Goal: Use online tool/utility: Use online tool/utility

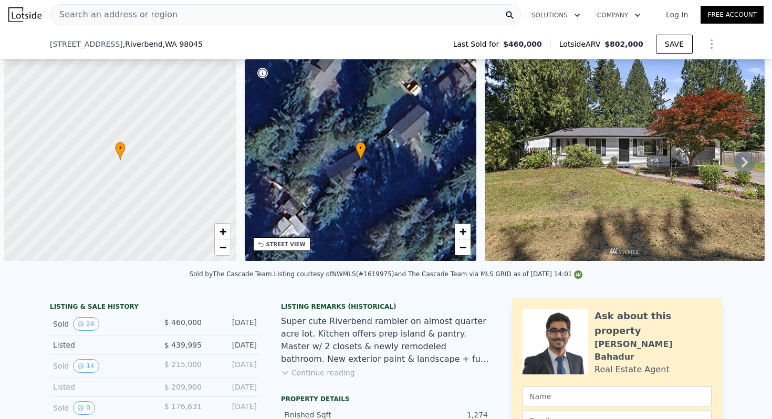
scroll to position [0, 4]
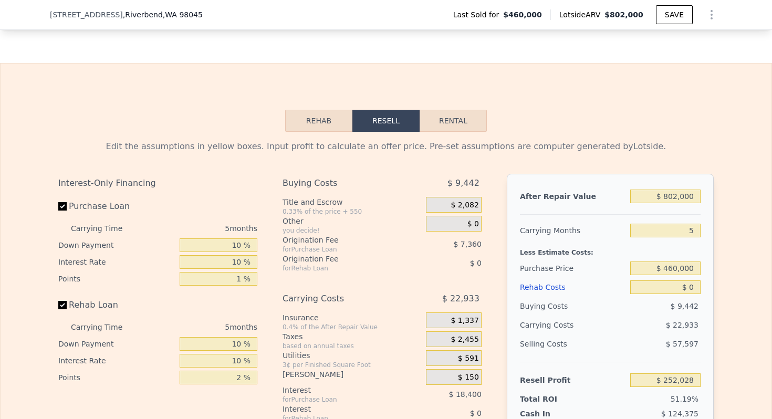
type input "$ 252,028"
click at [686, 275] on input "$ 460,000" at bounding box center [666, 269] width 70 height 14
type input "$ 600,000"
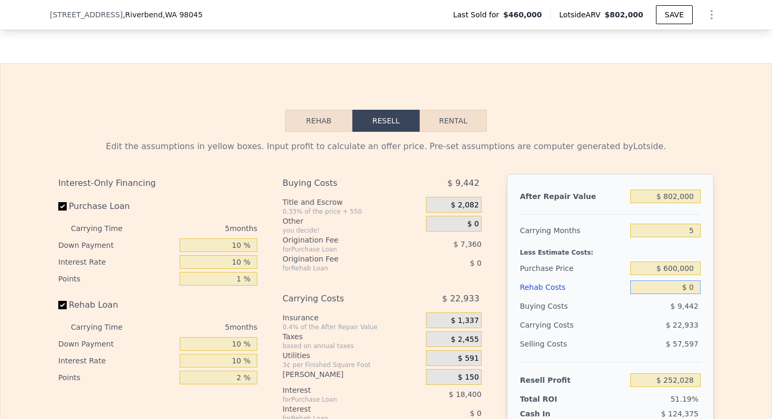
click at [695, 294] on input "$ 0" at bounding box center [666, 288] width 70 height 14
type input "$ 103,722"
click at [695, 294] on input "$ 0" at bounding box center [666, 288] width 70 height 14
type input "$ 9"
type input "$ 103,713"
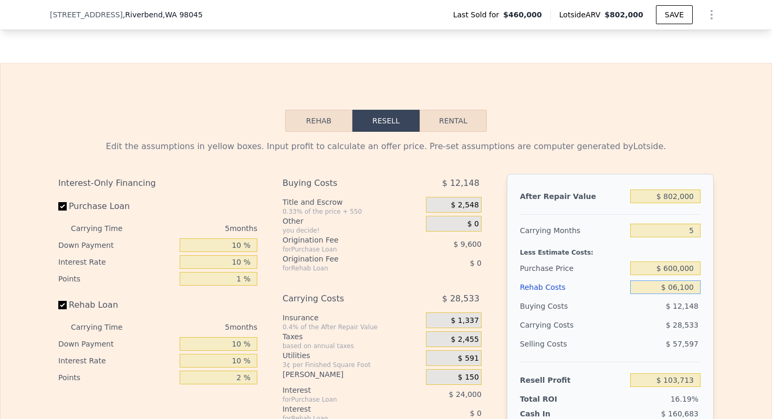
type input "$ 061,000"
type input "$ 187,612"
click at [676, 294] on input "$ 061,000" at bounding box center [666, 288] width 70 height 14
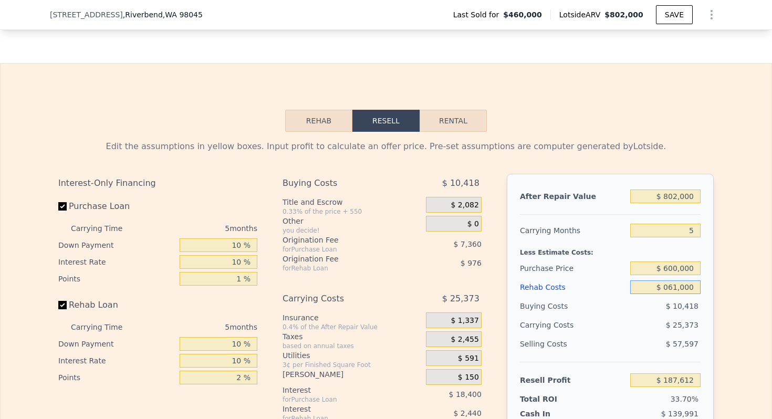
type input "$ 9"
type input "$ 252,019"
type input "$ 96"
type input "$ 251,925"
type input "$ 961"
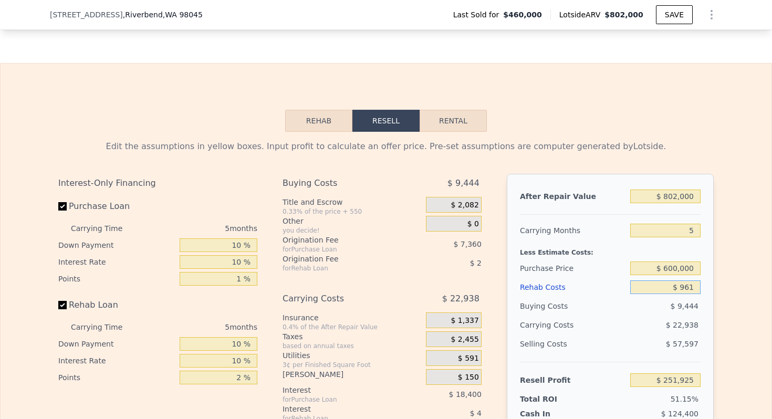
type input "$ 251,012"
type input "$ 9,610"
type input "$ 241,879"
type input "$ 96,100"
type input "$ 150,545"
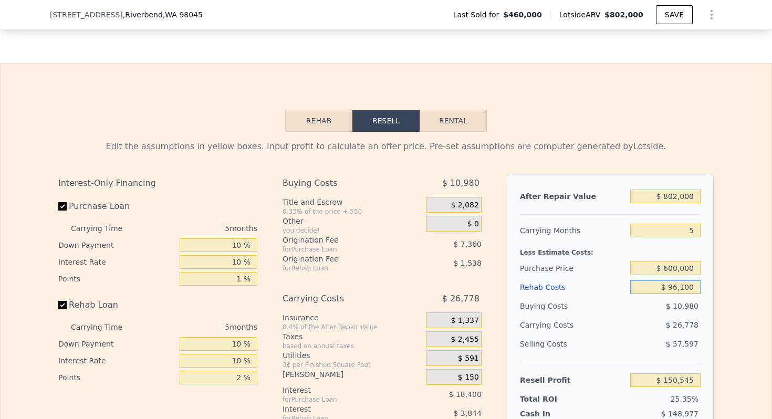
type input "$ 961,000"
type input "-$ 762,788"
type input "$ 961,000"
click at [693, 238] on input "5" at bounding box center [666, 231] width 70 height 14
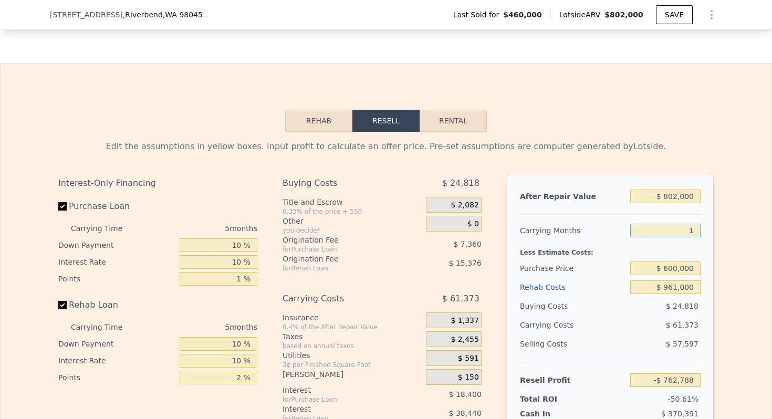
type input "12"
type input "-$ 848,710"
type input "12"
click at [672, 203] on input "$ 802,000" at bounding box center [666, 197] width 70 height 14
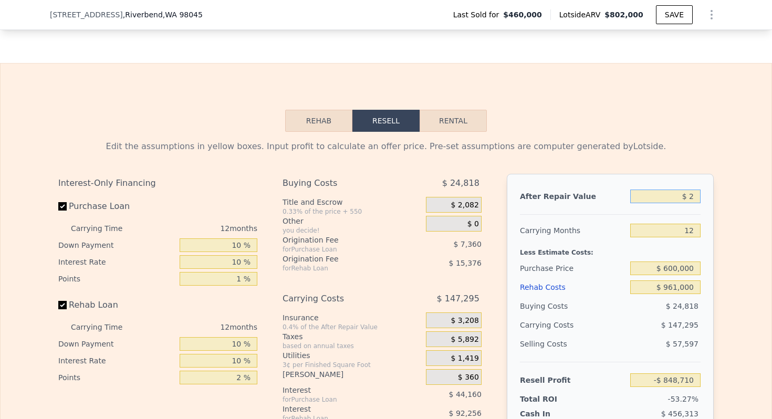
type input "$ 21"
type input "-$ 1,590,436"
type input "$ 210,000"
type input "-$ 1,396,232"
type input "$ 2,100,000"
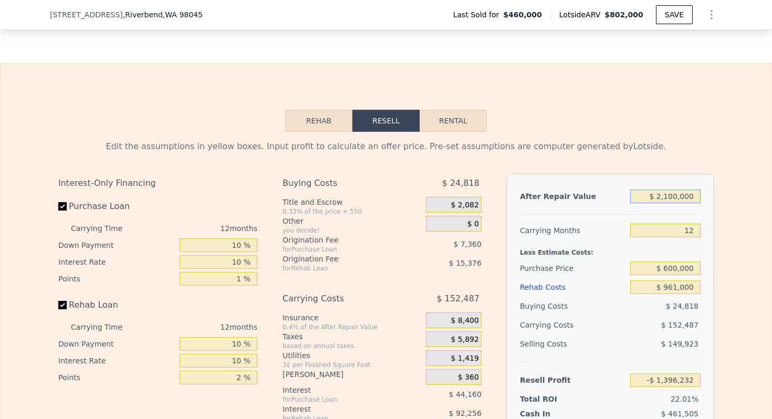
type input "$ 351,772"
click at [564, 240] on div "Carrying Months" at bounding box center [573, 230] width 106 height 19
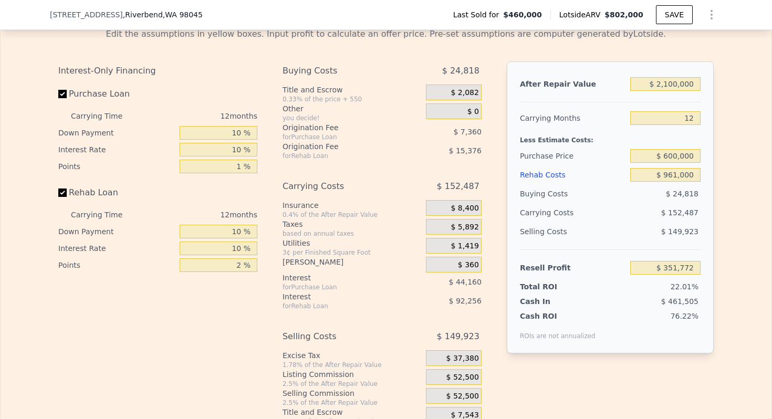
scroll to position [1660, 0]
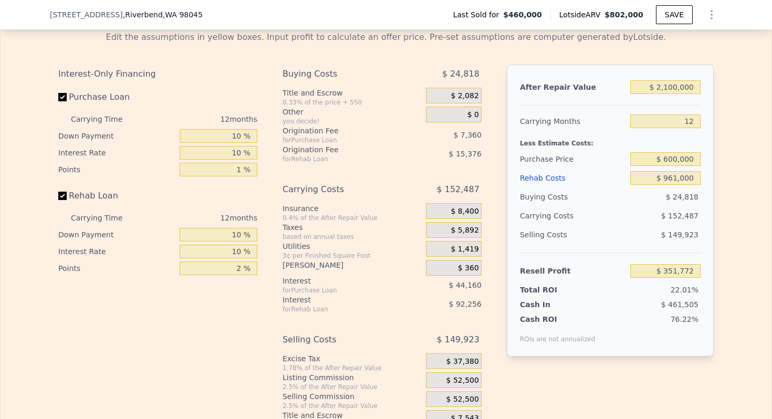
drag, startPoint x: 674, startPoint y: 297, endPoint x: 713, endPoint y: 297, distance: 38.4
click at [711, 297] on div "After Repair Value $ 2,100,000 Carrying Months 12 Less Estimate Costs: Purchase…" at bounding box center [610, 211] width 207 height 292
click at [713, 297] on div "After Repair Value $ 2,100,000 Carrying Months 12 Less Estimate Costs: Purchase…" at bounding box center [610, 211] width 207 height 292
type input "$ 802,000"
type input "5"
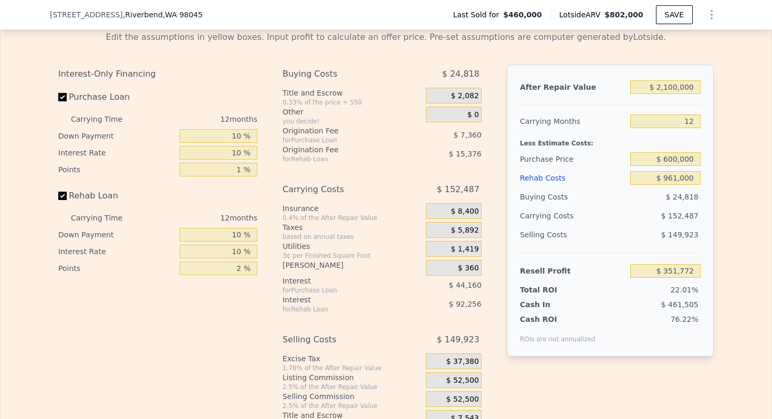
type input "$ 0"
type input "$ 252,028"
click at [672, 185] on input "$ 0" at bounding box center [666, 178] width 70 height 14
click at [683, 185] on input "$ 0" at bounding box center [666, 178] width 70 height 14
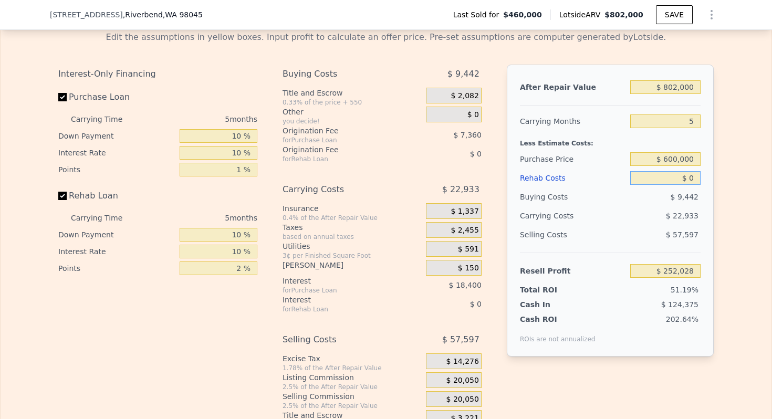
click at [683, 185] on input "$ 0" at bounding box center [666, 178] width 70 height 14
click at [686, 185] on input "$ 0" at bounding box center [666, 178] width 70 height 14
type input "$ 10,000"
type input "$ 241,468"
type input "$ 100,000"
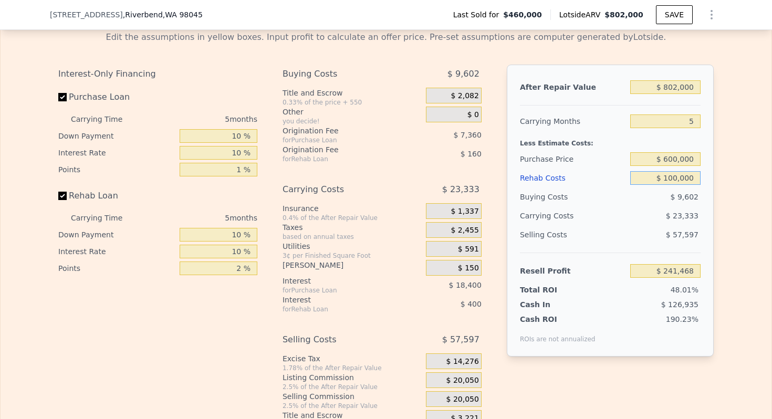
type input "$ 146,428"
type input "$ 1,000,000"
type input "-$ 803,972"
type input "$ 1,000,000"
click at [685, 94] on input "$ 802,000" at bounding box center [666, 87] width 70 height 14
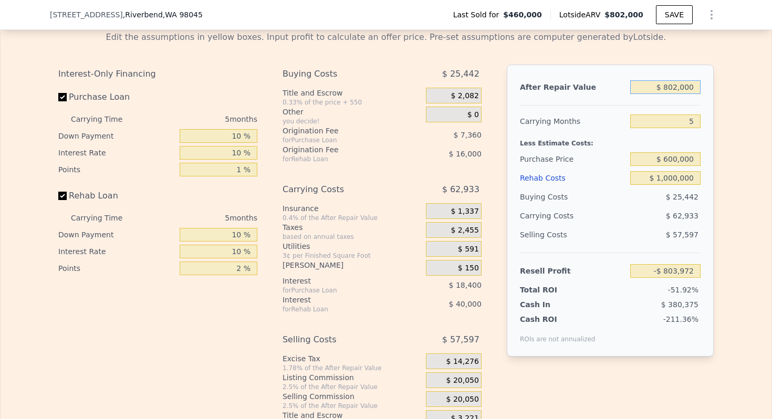
click at [685, 94] on input "$ 802,000" at bounding box center [666, 87] width 70 height 14
type input "$ 1"
type input "-$ 1,547,587"
type input "$ 2,100"
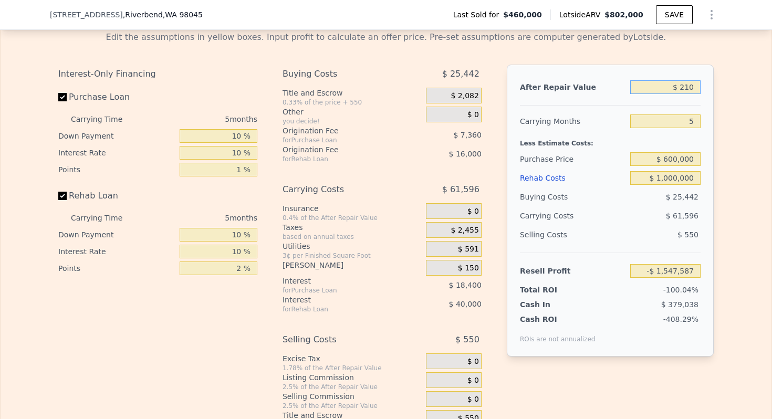
type input "-$ 1,547,569"
type input "$ 21,000"
type input "-$ 1,528,117"
type input "$ 210,000"
type input "-$ 1,352,875"
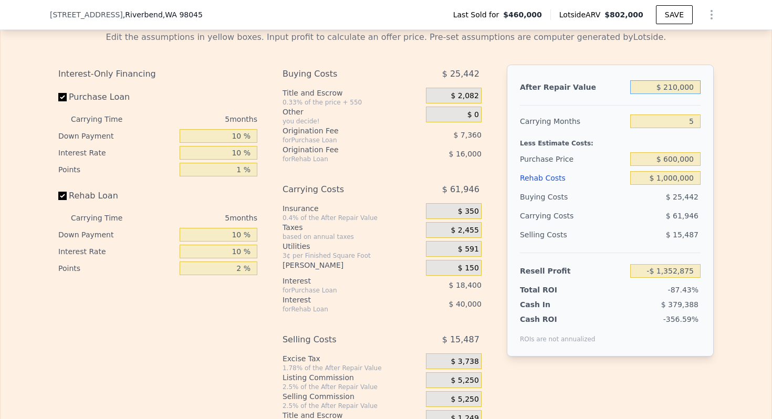
type input "$ 2,100,000"
type input "$ 399,539"
type input "$ 2,100,000"
click at [685, 128] on input "5" at bounding box center [666, 122] width 70 height 14
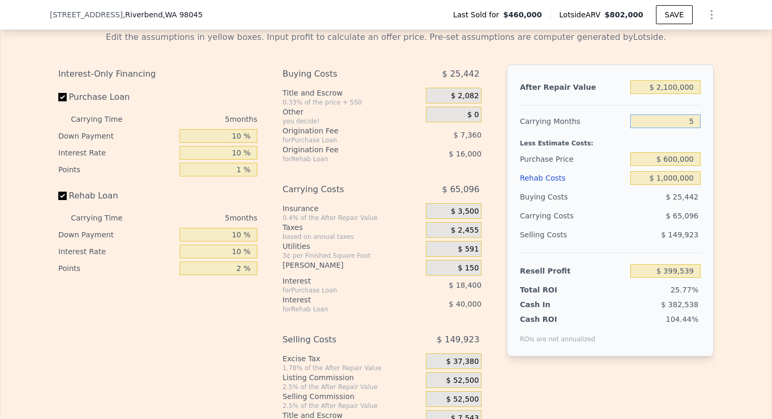
click at [685, 128] on input "5" at bounding box center [666, 122] width 70 height 14
type input "12"
type input "$ 308,404"
type input "12"
click at [590, 149] on div "Less Estimate Costs:" at bounding box center [610, 140] width 181 height 19
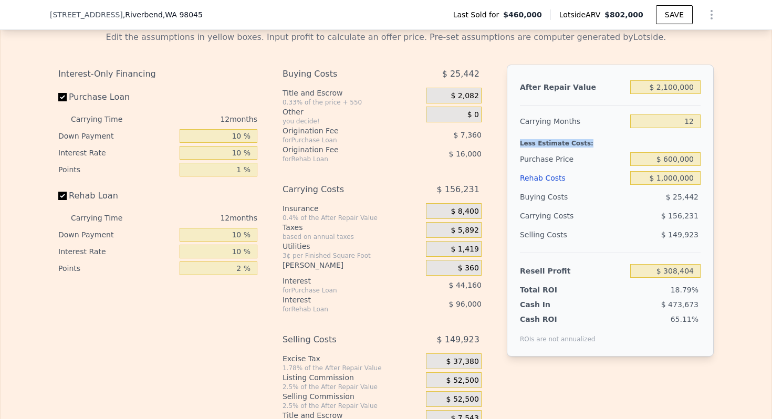
click at [465, 386] on span "$ 52,500" at bounding box center [463, 380] width 33 height 9
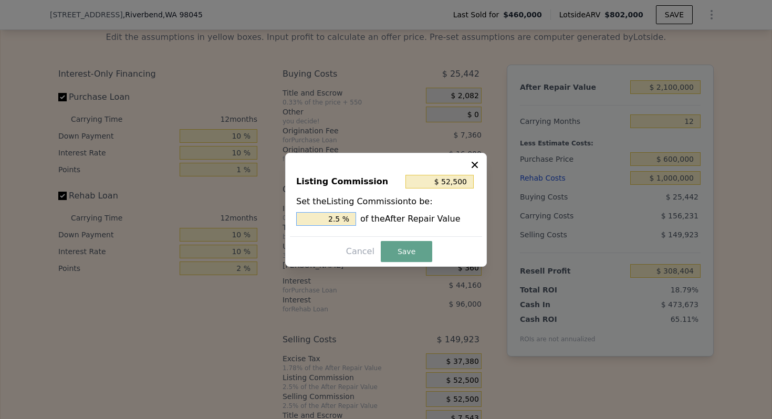
click at [338, 221] on input "2.5 %" at bounding box center [326, 219] width 60 height 14
type input "$ 42,000"
type input "2 %"
click at [410, 246] on button "Save" at bounding box center [406, 251] width 51 height 21
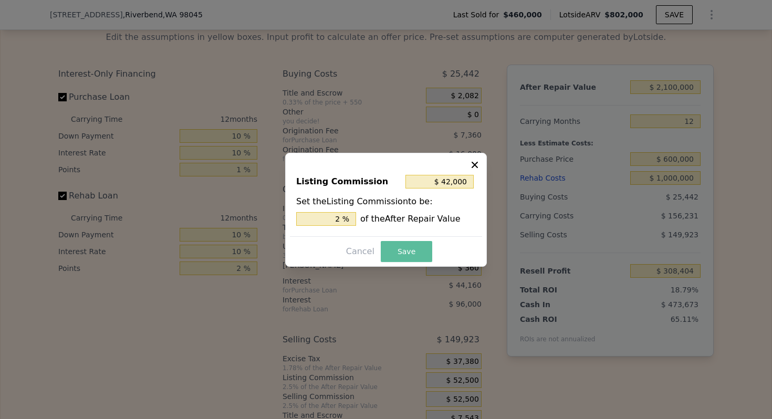
type input "$ 318,904"
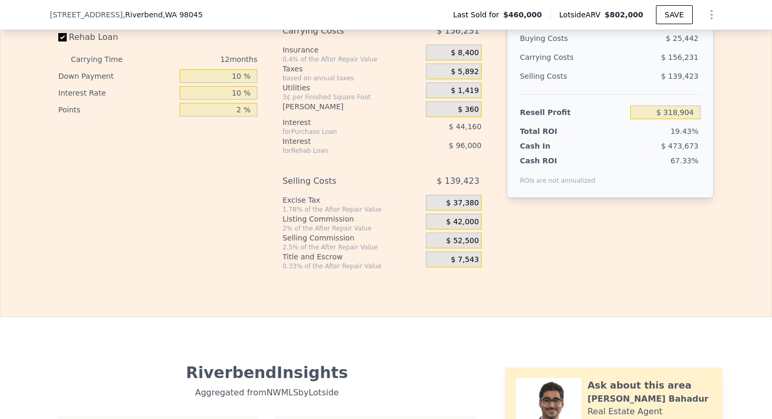
scroll to position [1819, 0]
drag, startPoint x: 682, startPoint y: 170, endPoint x: 706, endPoint y: 170, distance: 24.7
click at [706, 170] on div "After Repair Value $ 2,100,000 Carrying Months 12 Less Estimate Costs: Purchase…" at bounding box center [610, 52] width 207 height 292
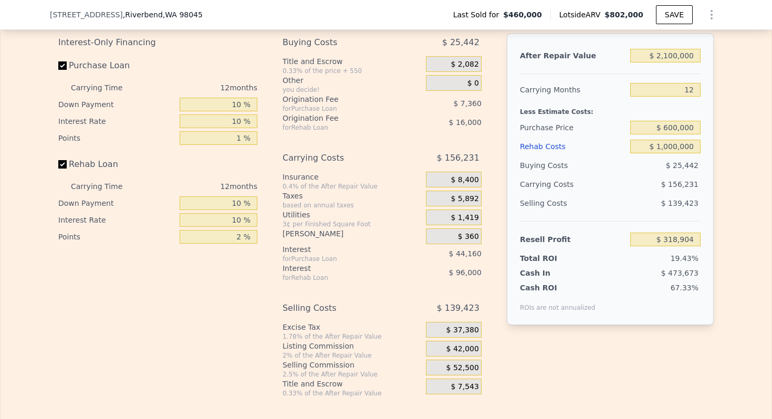
scroll to position [1691, 0]
click at [688, 135] on input "$ 600,000" at bounding box center [666, 128] width 70 height 14
type input "$ 500,000"
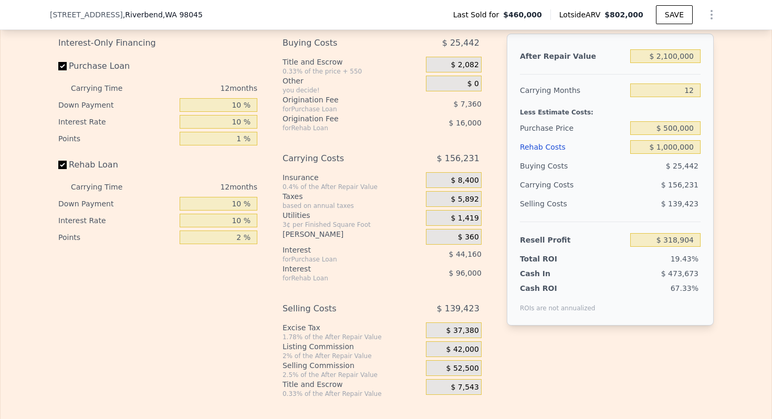
click at [551, 112] on div "Less Estimate Costs:" at bounding box center [610, 109] width 181 height 19
type input "$ 274,291"
click at [675, 63] on input "$ 2,100,000" at bounding box center [666, 56] width 70 height 14
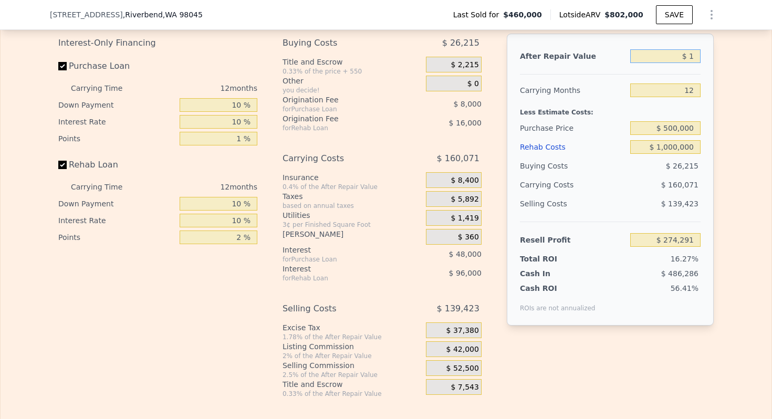
type input "$ 18"
type input "-$ 1,678,418"
type input "$ 18,000"
type input "-$ 1,661,698"
type input "$ 180,000"
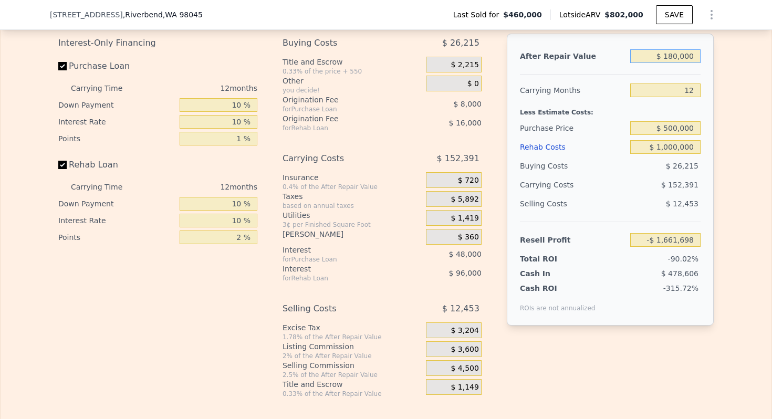
type input "-$ 1,511,059"
type input "$ 1,800,000"
type input "-$ 4,670"
type input "$ 1,800,000"
click at [572, 92] on div "Carrying Months" at bounding box center [573, 90] width 106 height 19
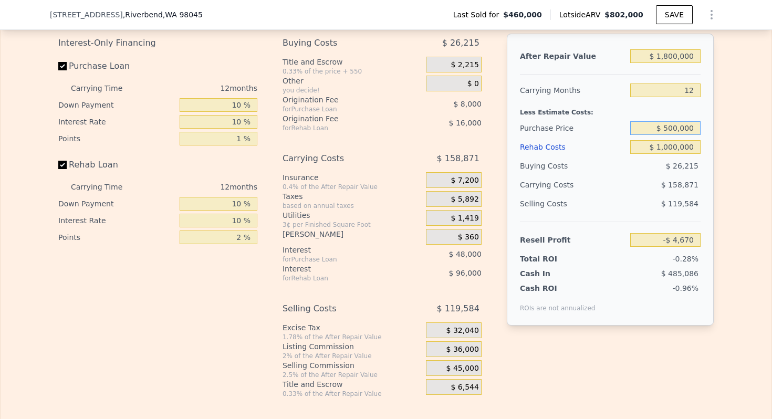
click at [680, 135] on input "$ 500,000" at bounding box center [666, 128] width 70 height 14
click at [572, 100] on div "Carrying Months" at bounding box center [573, 90] width 106 height 19
click at [675, 154] on input "$ 1,000,000" at bounding box center [666, 147] width 70 height 14
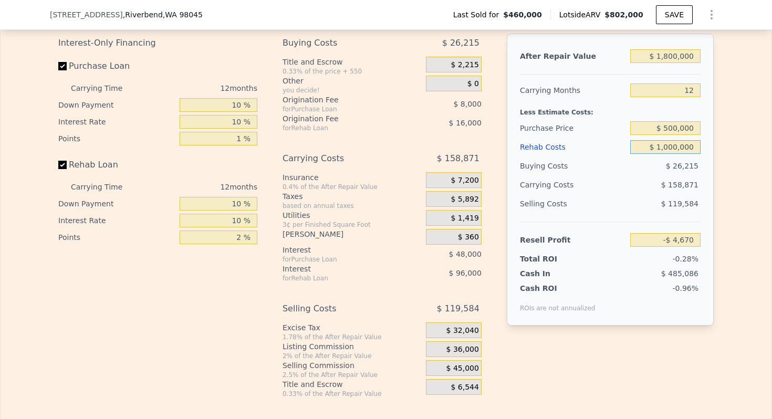
click at [675, 154] on input "$ 1,000,000" at bounding box center [666, 147] width 70 height 14
type input "$ 90,000"
type input "$ 1,007,250"
type input "$ 900,000"
type input "$ 106,530"
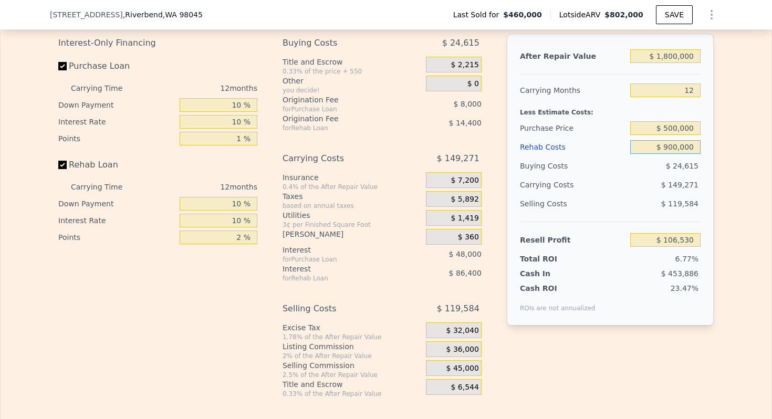
type input "$ 900,000"
click at [683, 135] on input "$ 500,000" at bounding box center [666, 128] width 70 height 14
type input "$ 300,000"
click at [585, 119] on div "Less Estimate Costs:" at bounding box center [610, 109] width 181 height 19
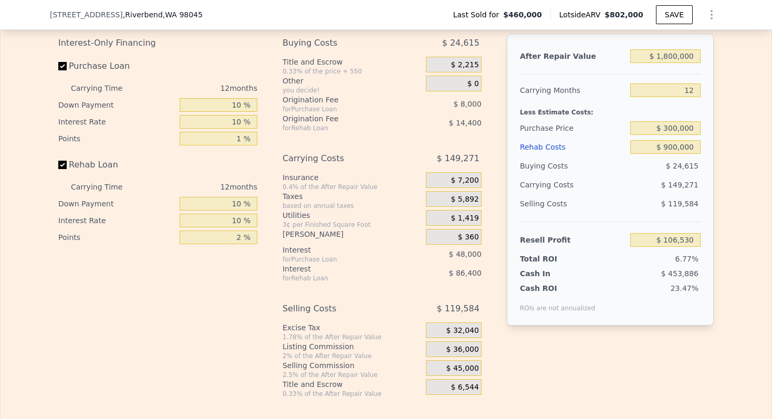
type input "$ 329,596"
click at [683, 154] on input "$ 900,000" at bounding box center [666, 147] width 70 height 14
type input "$ 1,000"
type input "$ 1,330,282"
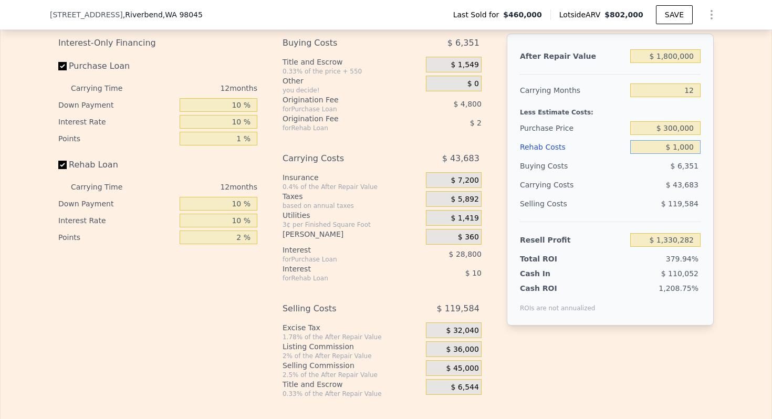
type input "$ 10,000"
type input "$ 1,319,276"
type input "$ 100,000"
type input "$ 1,219,196"
type input "$ 1,000,000"
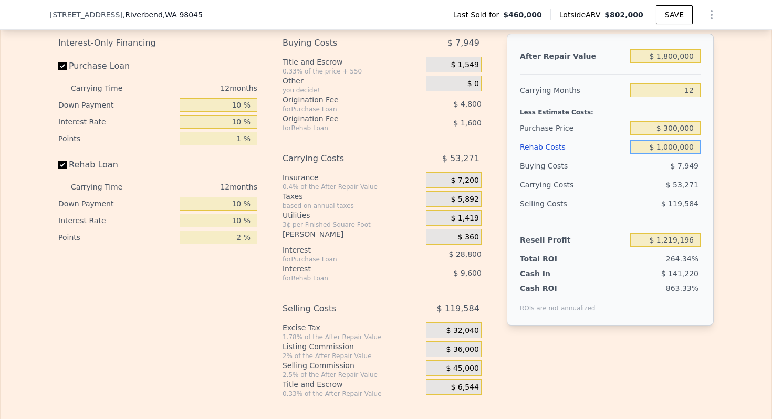
type input "$ 218,396"
type input "$ 1,000,000"
click at [571, 135] on div "Purchase Price" at bounding box center [573, 128] width 106 height 19
